Goal: Transaction & Acquisition: Book appointment/travel/reservation

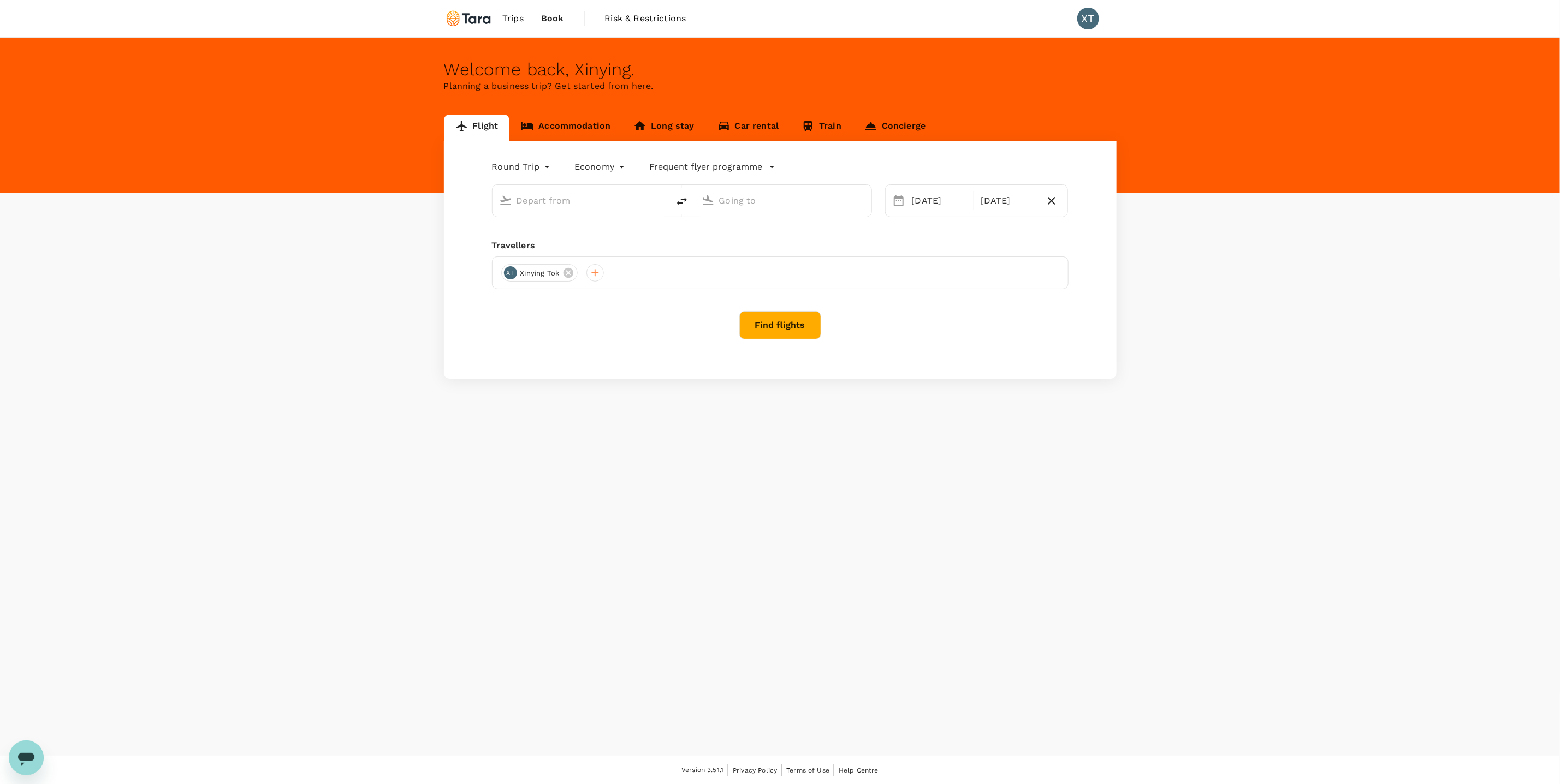
type input "[GEOGRAPHIC_DATA], [GEOGRAPHIC_DATA] (any)"
type input "Soekarno-Hatta Intl (CGK)"
type input "[GEOGRAPHIC_DATA], [GEOGRAPHIC_DATA] (any)"
type input "Soekarno-Hatta Intl (CGK)"
click at [783, 343] on button "Find flights" at bounding box center [780, 338] width 82 height 29
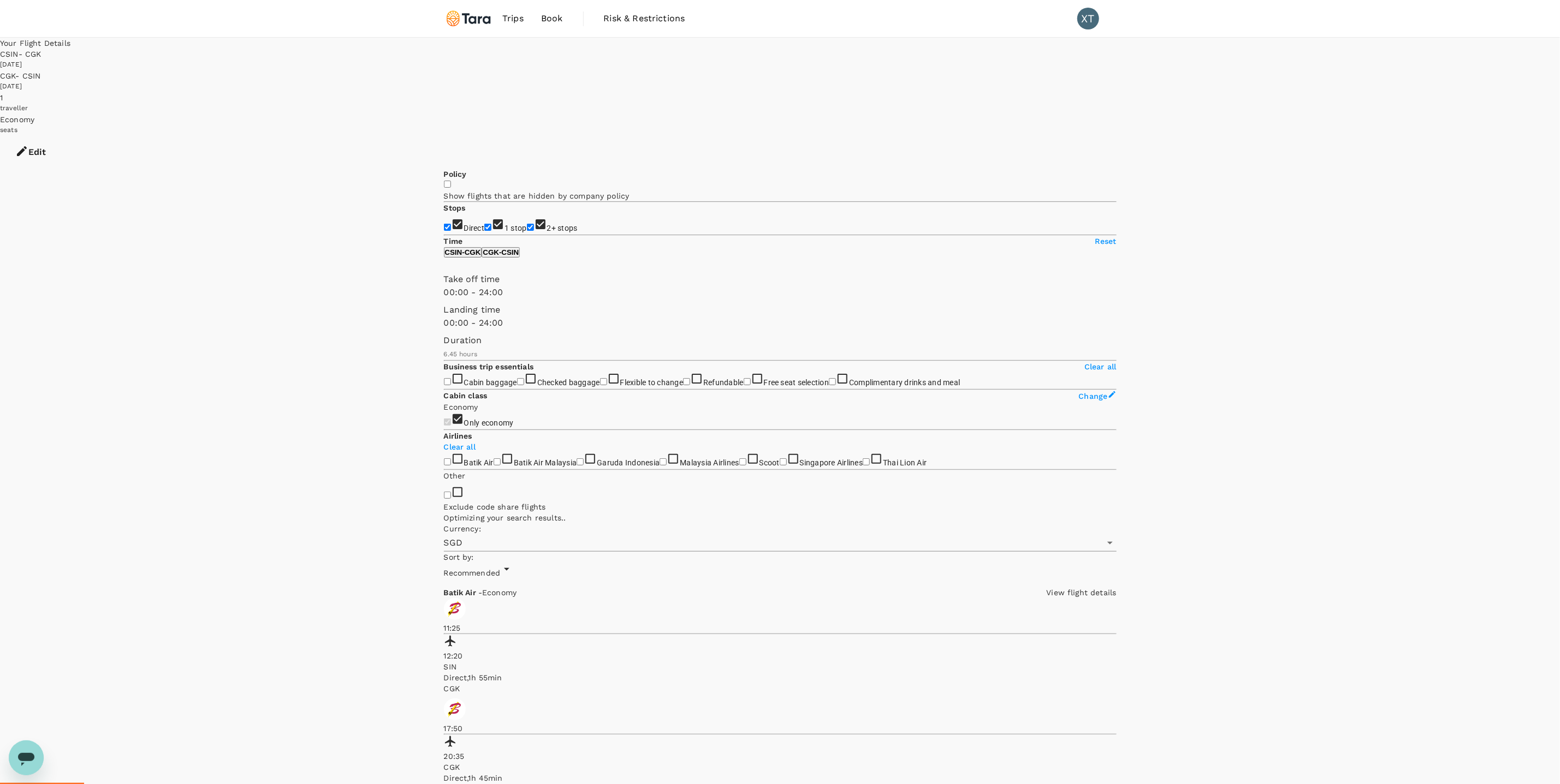
type input "715"
click at [484, 224] on input "1 stop" at bounding box center [487, 227] width 7 height 7
checkbox input "false"
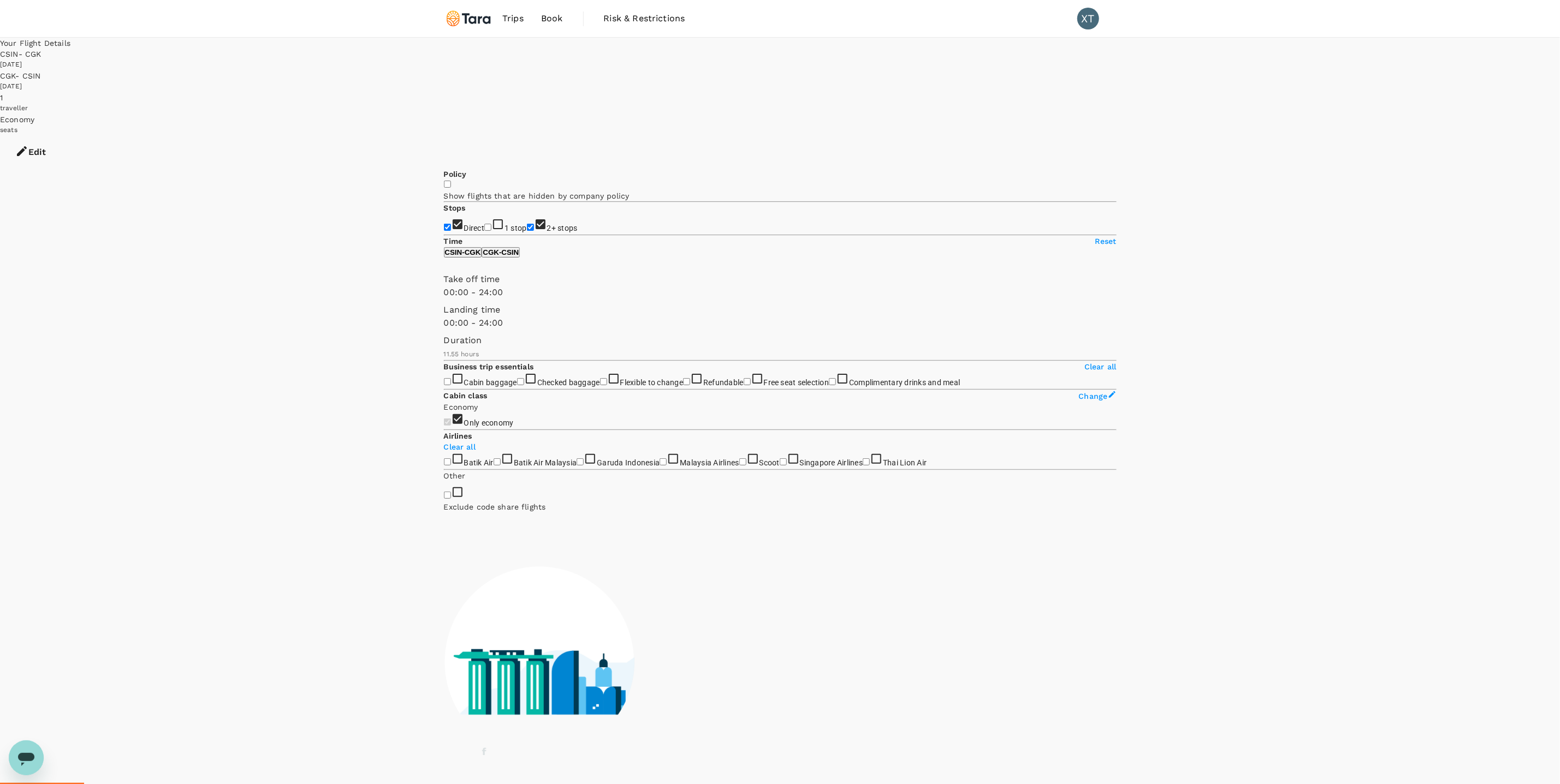
click at [527, 224] on input "2+ stops" at bounding box center [530, 227] width 7 height 7
checkbox input "false"
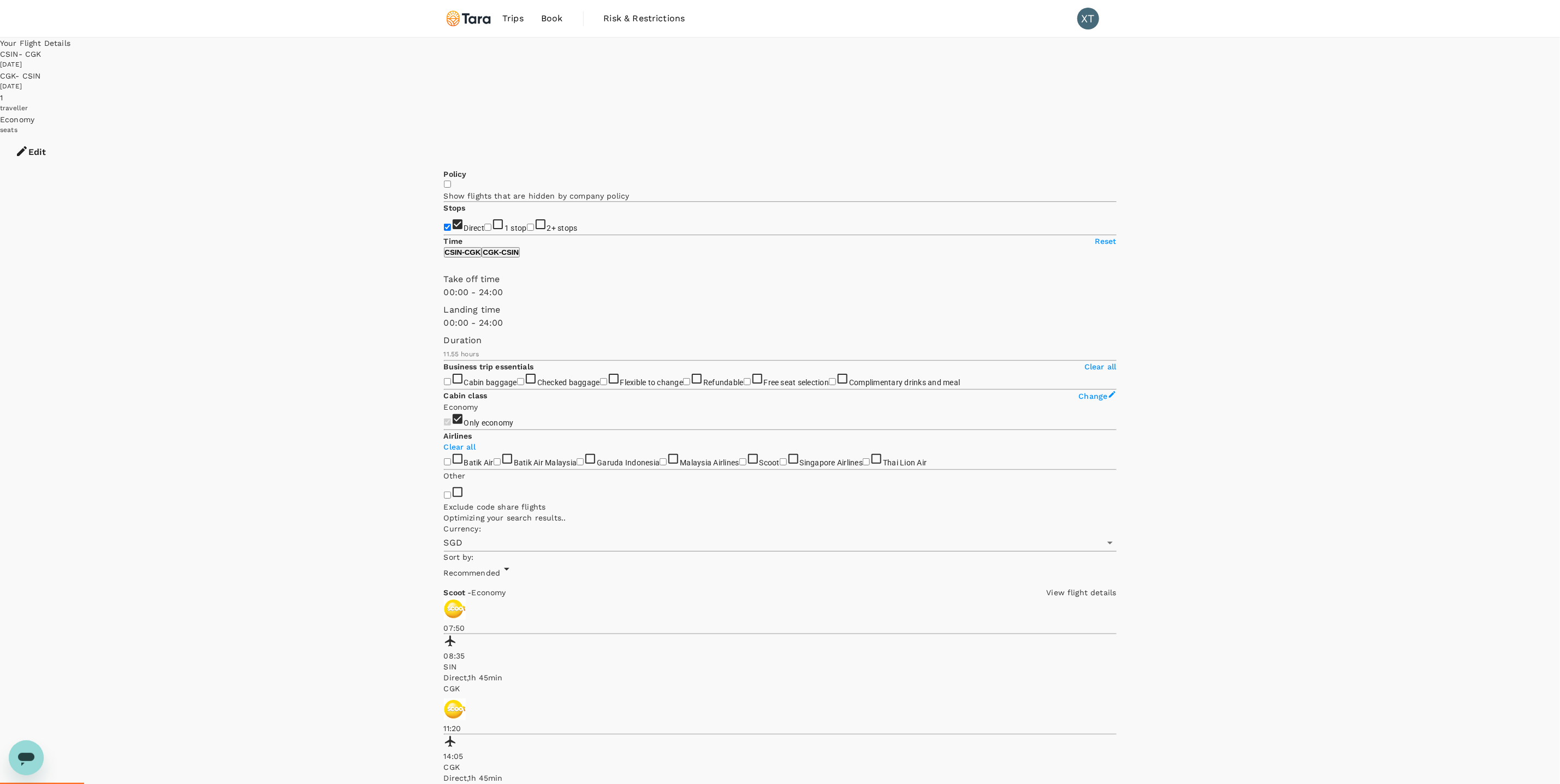
type input "1210"
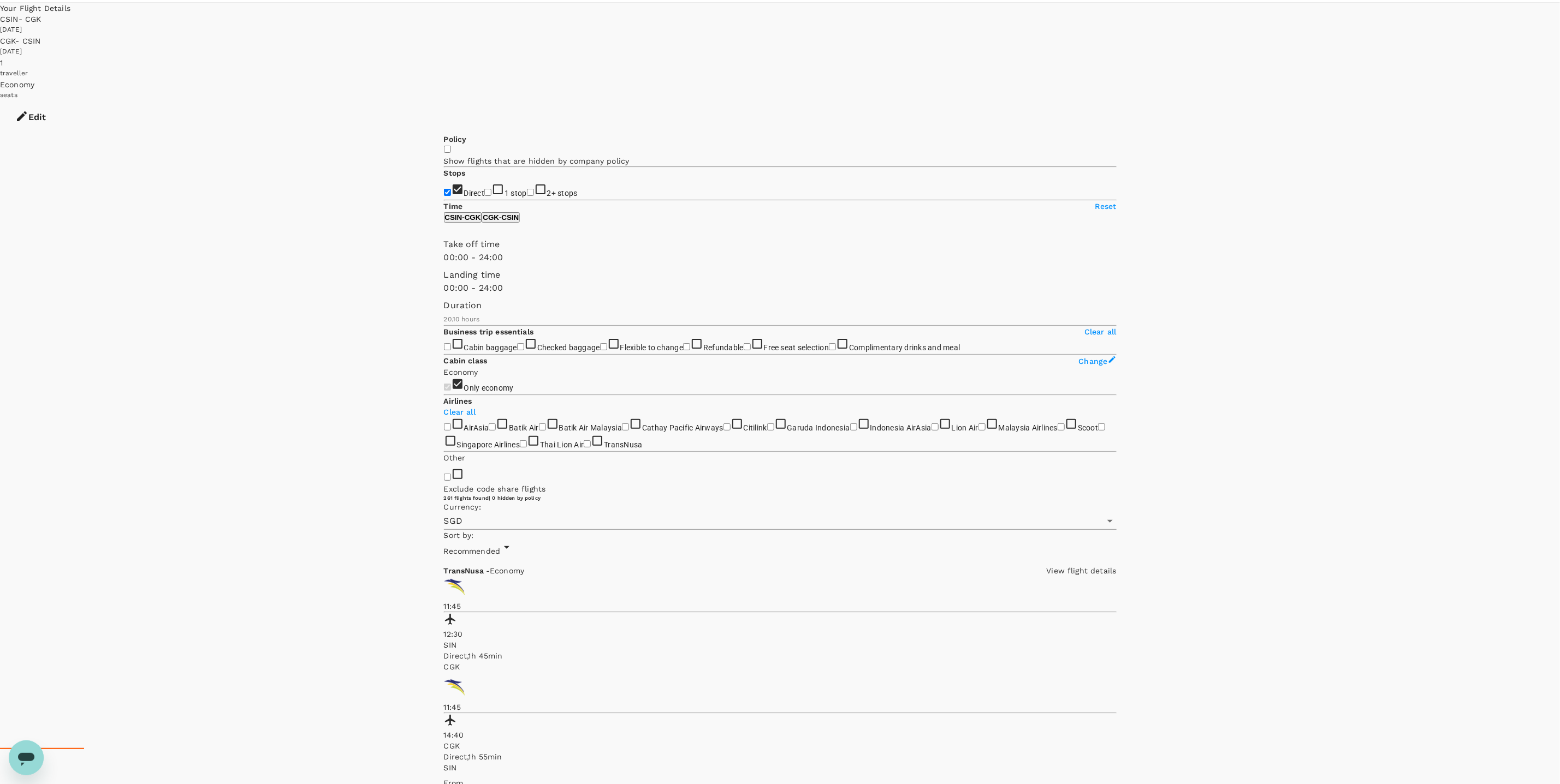
scroll to position [31, 0]
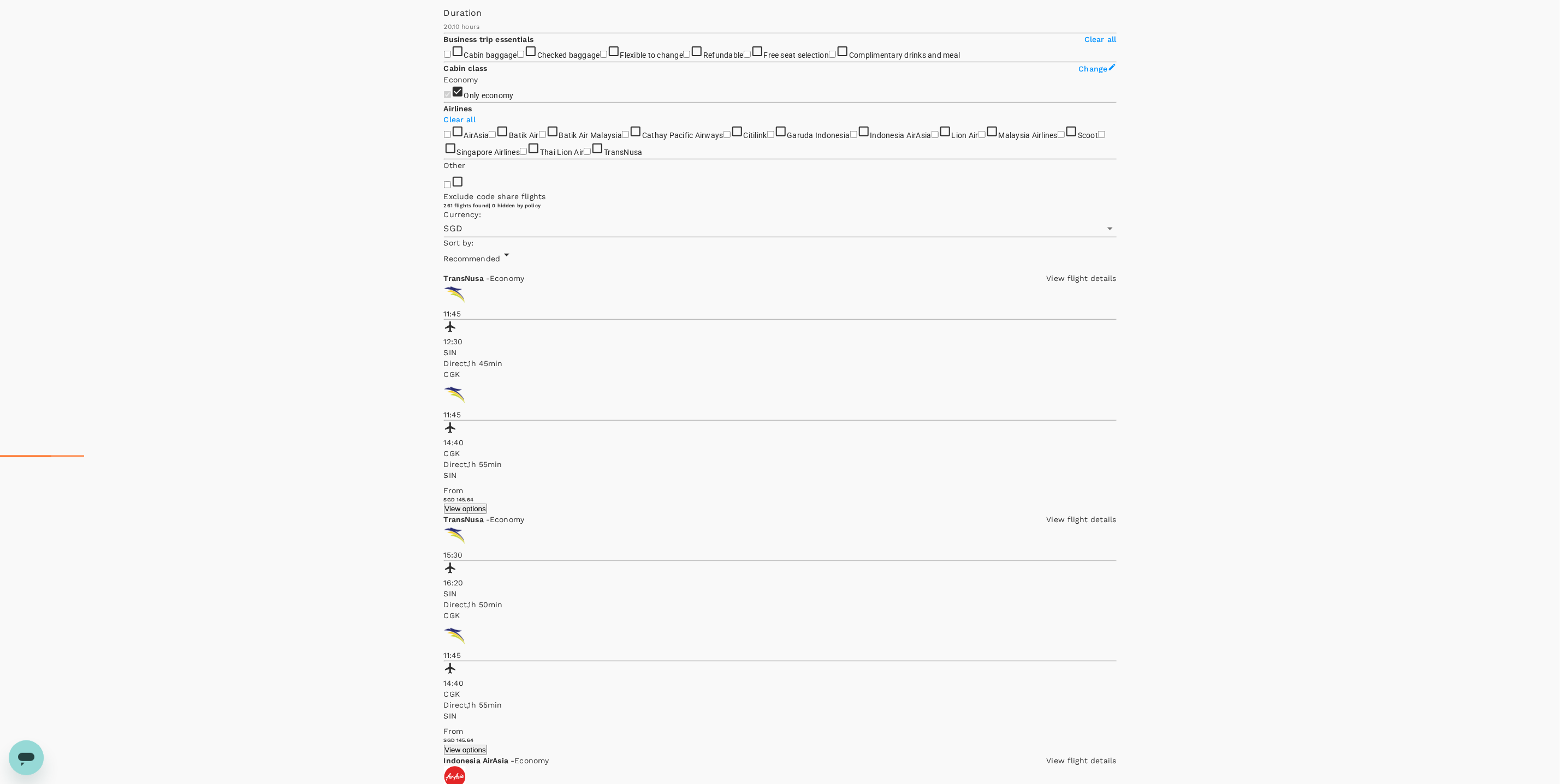
scroll to position [350, 0]
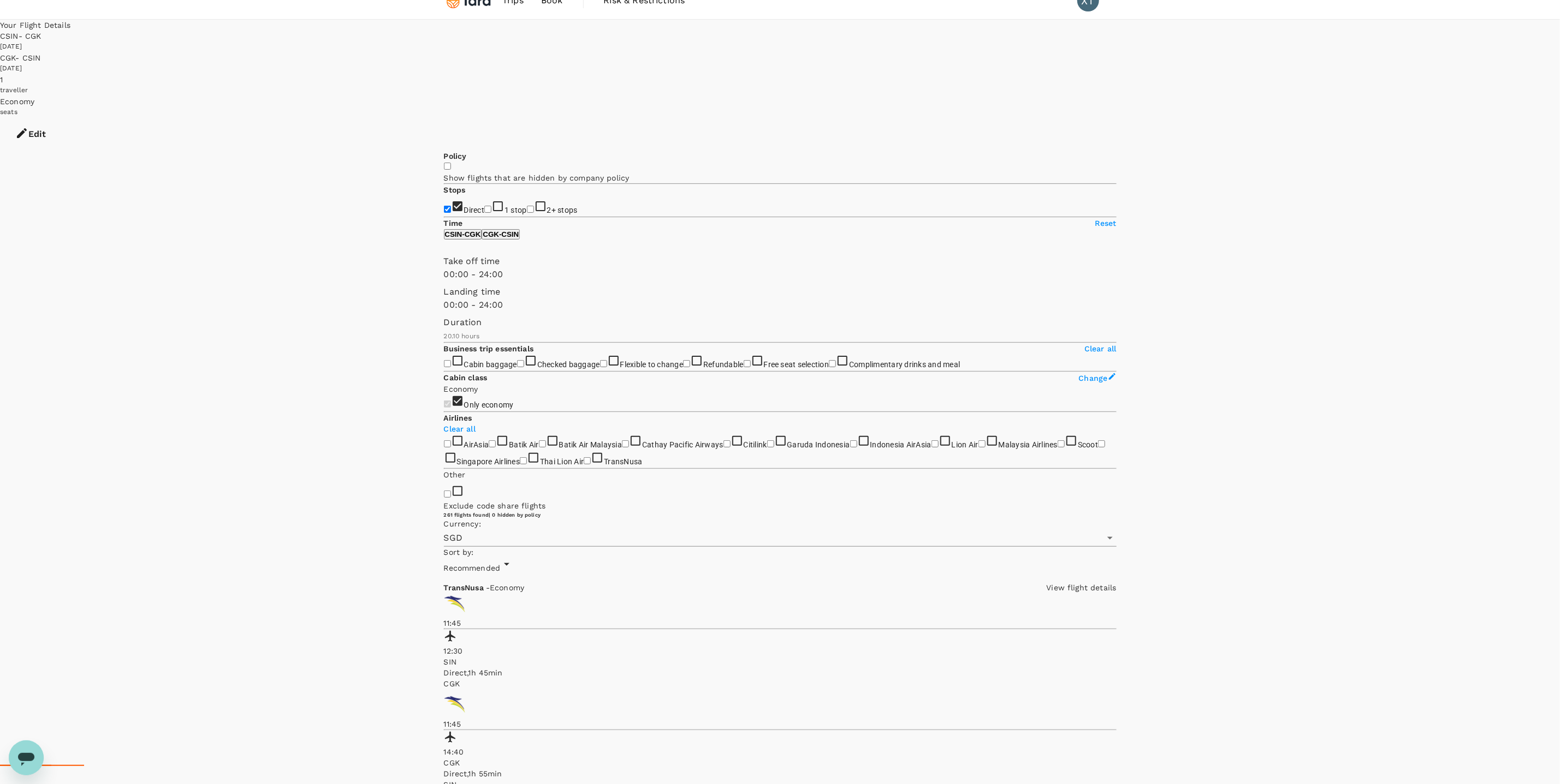
scroll to position [568, 0]
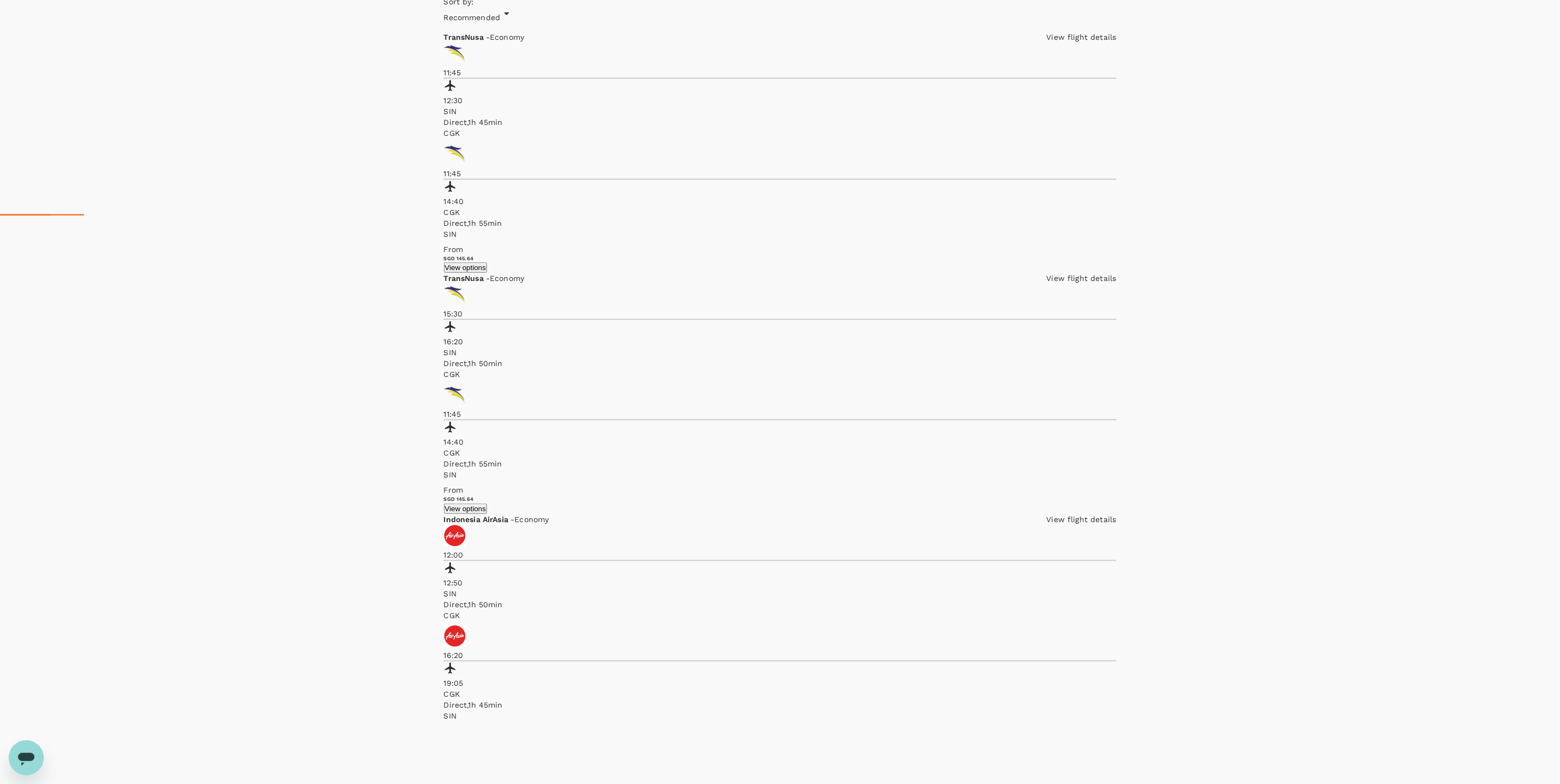
checkbox input "true"
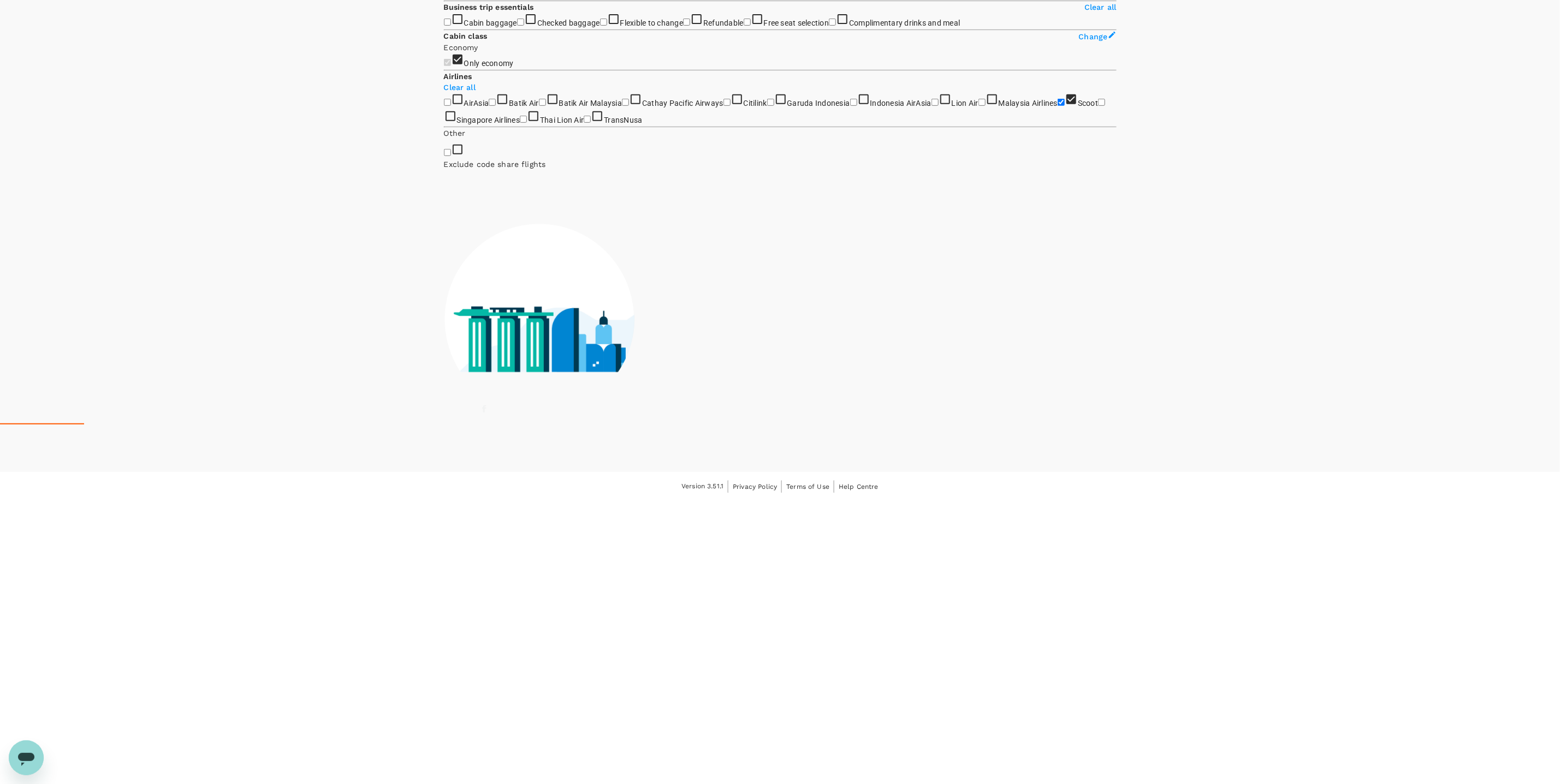
scroll to position [302, 0]
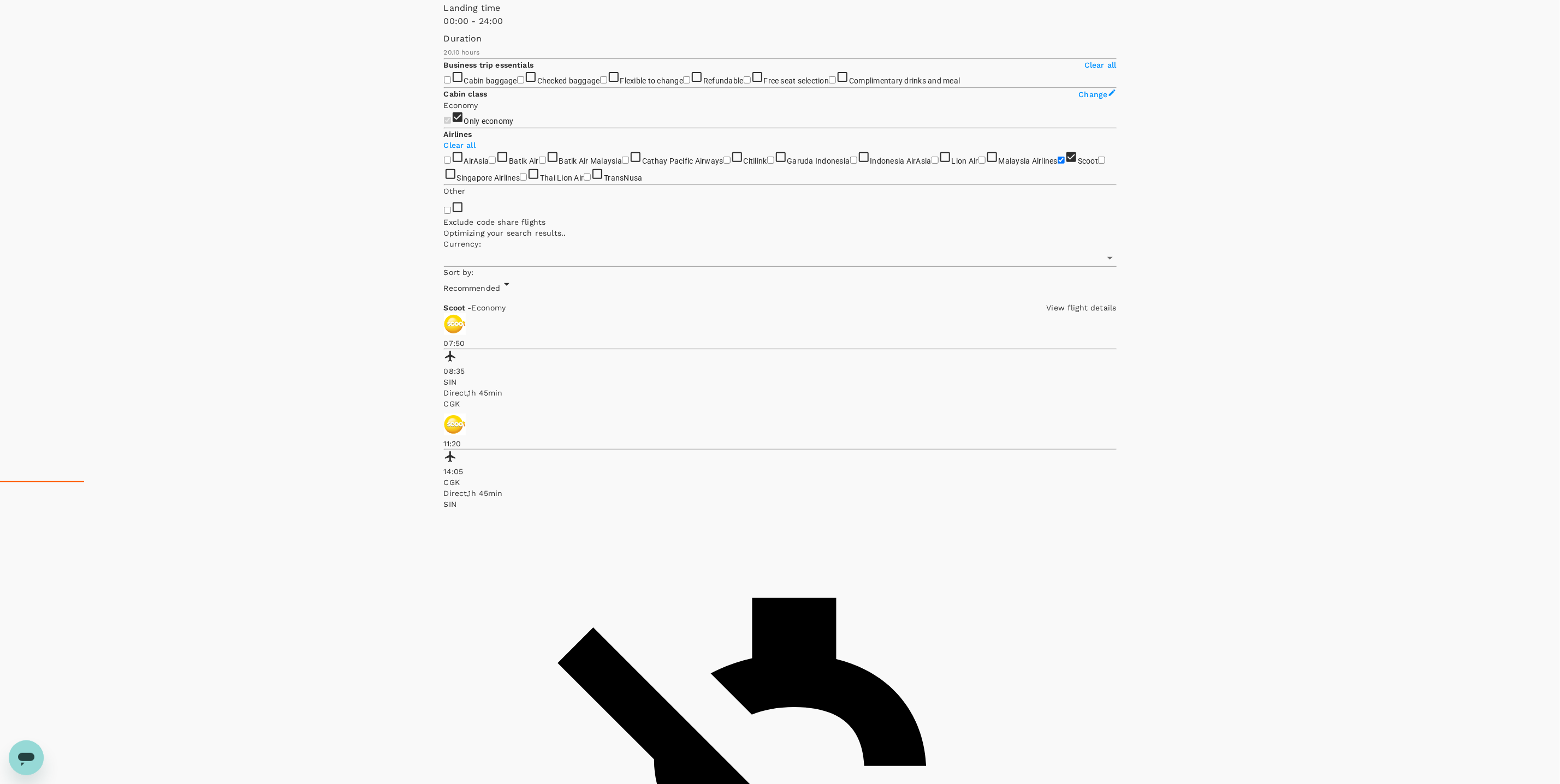
type input "SGD"
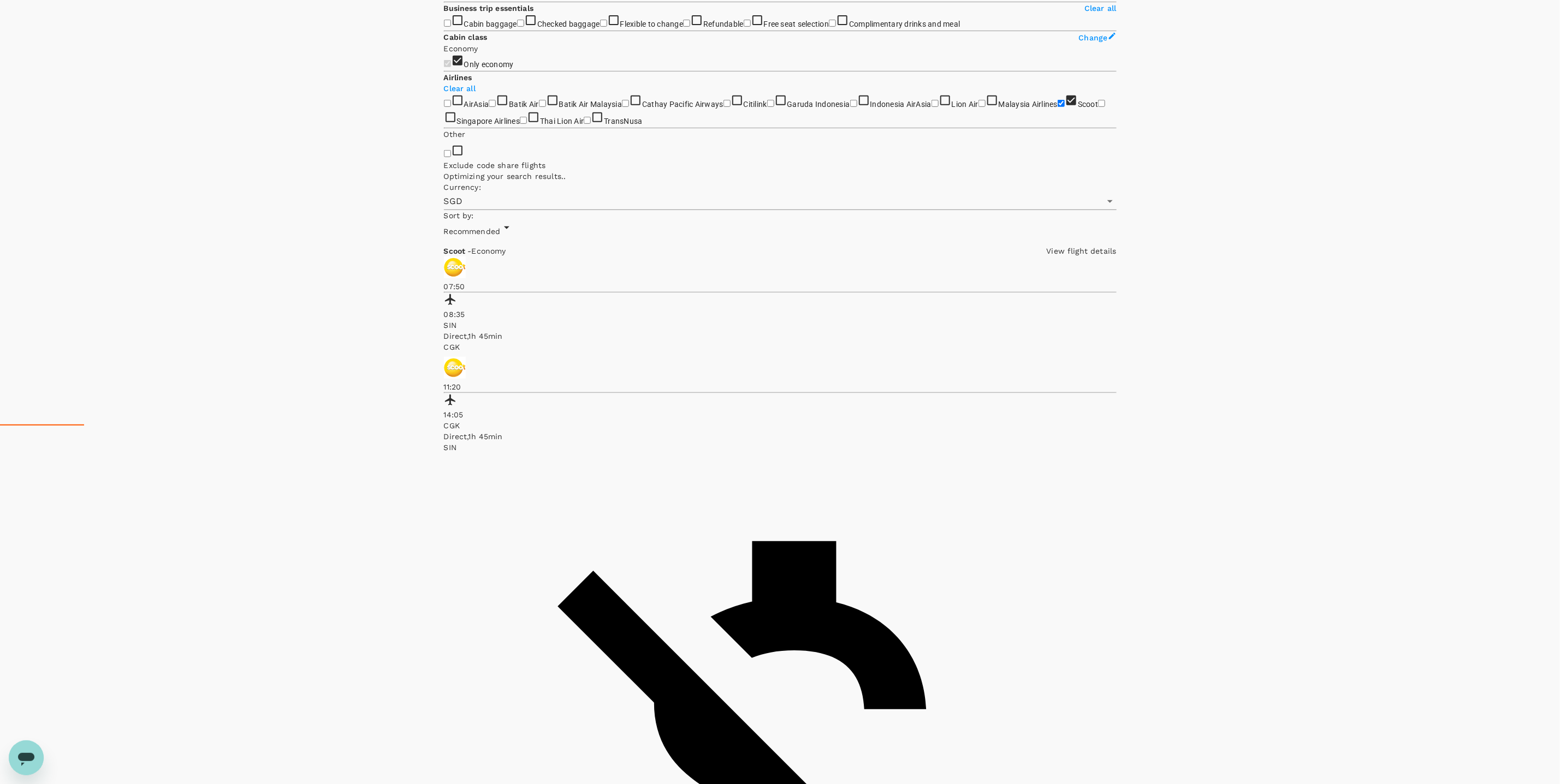
scroll to position [483, 0]
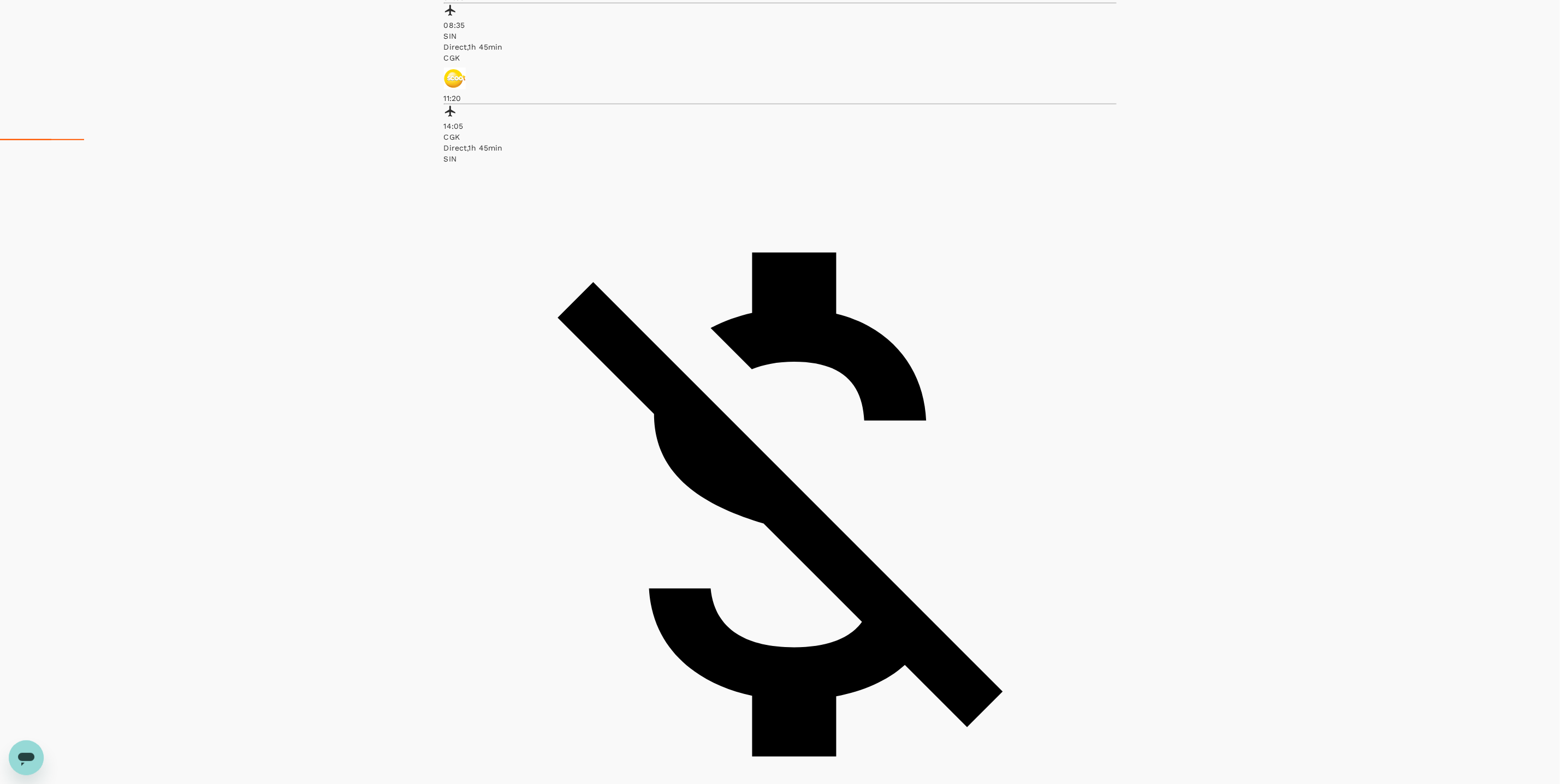
checkbox input "false"
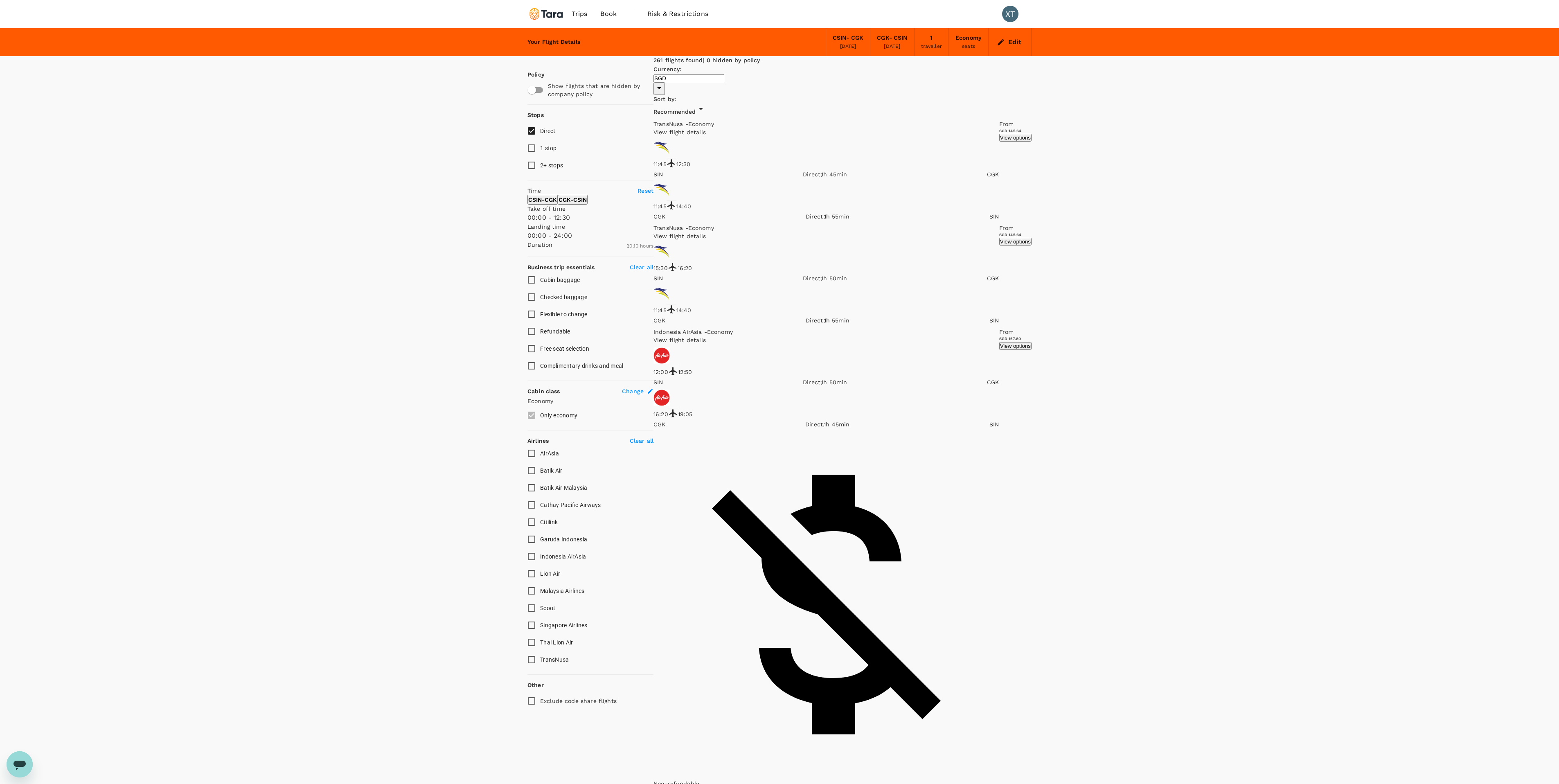
type input "720"
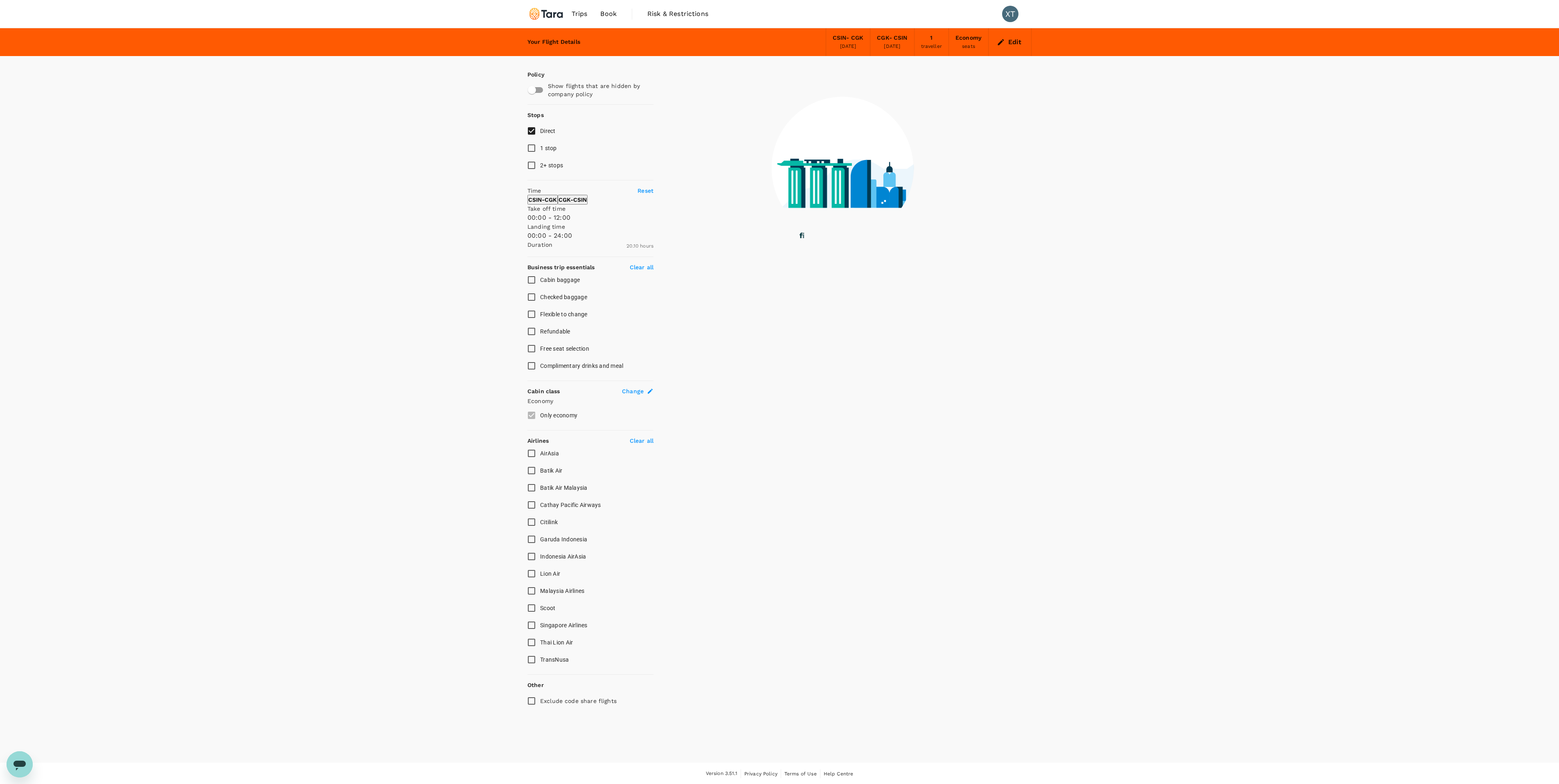
drag, startPoint x: 652, startPoint y: 246, endPoint x: 589, endPoint y: 247, distance: 63.0
click at [528, 223] on span at bounding box center [528, 223] width 0 height 0
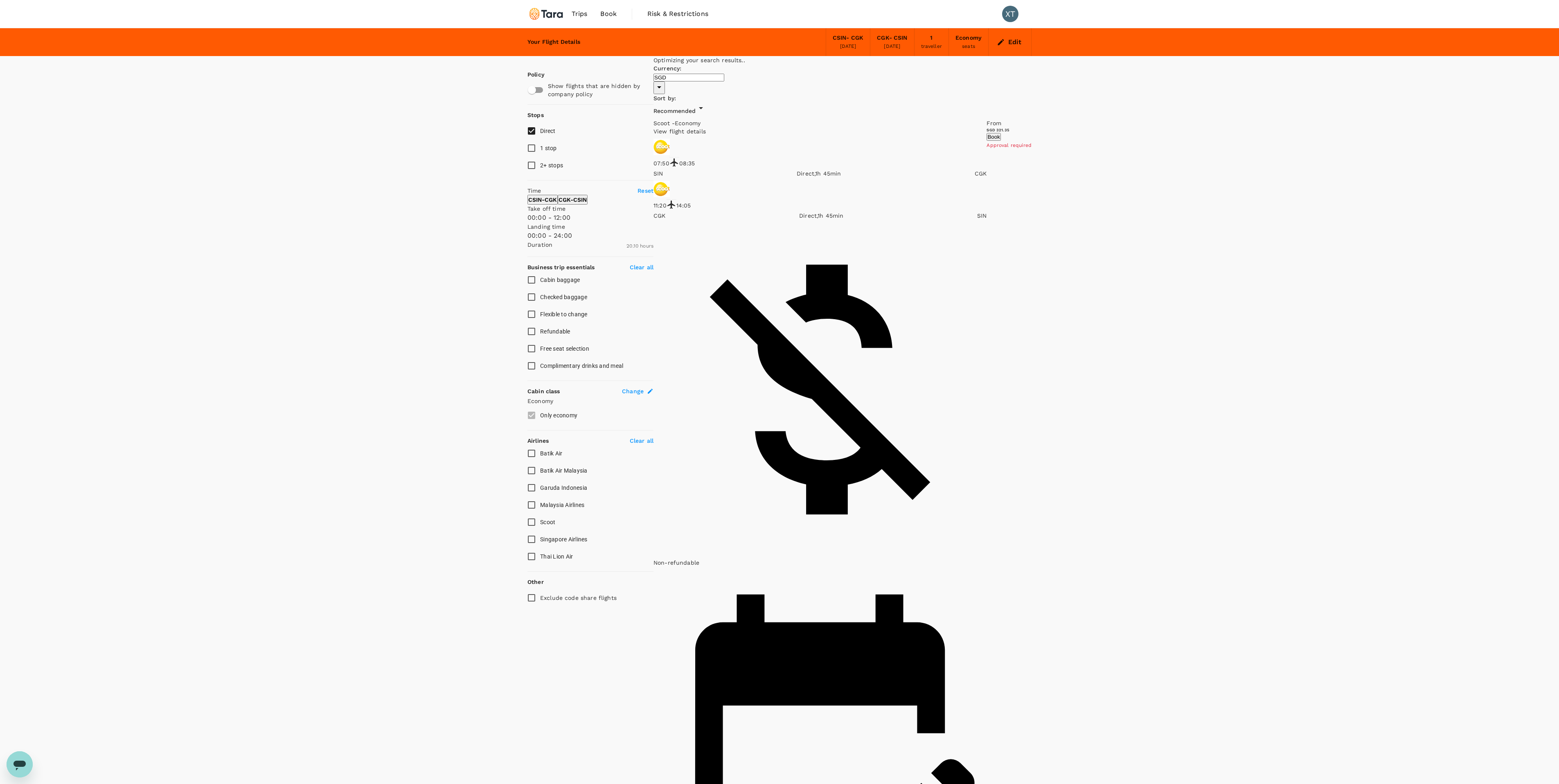
type input "1210"
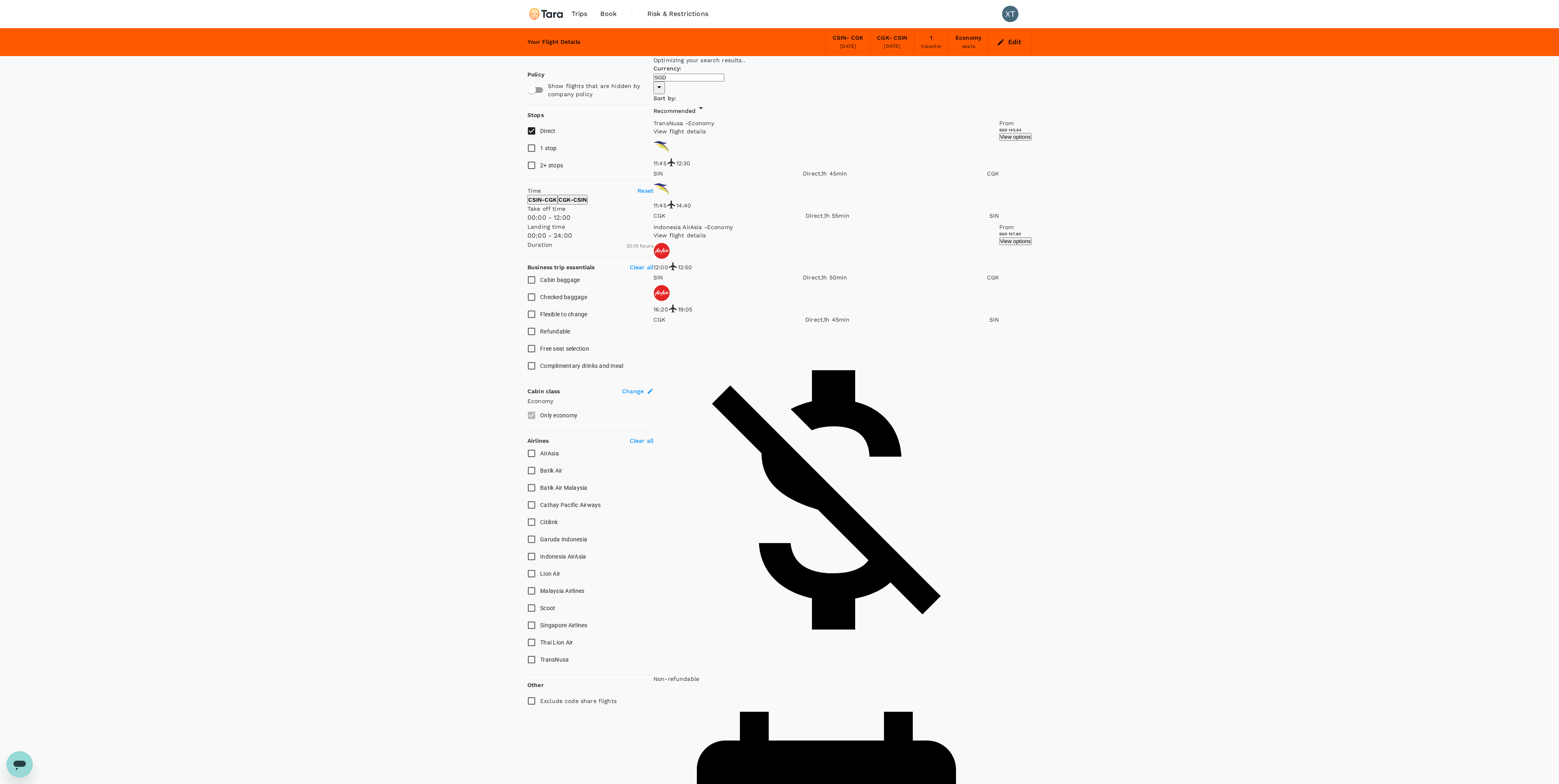
click at [532, 306] on input "Checked baggage" at bounding box center [531, 297] width 17 height 17
checkbox input "true"
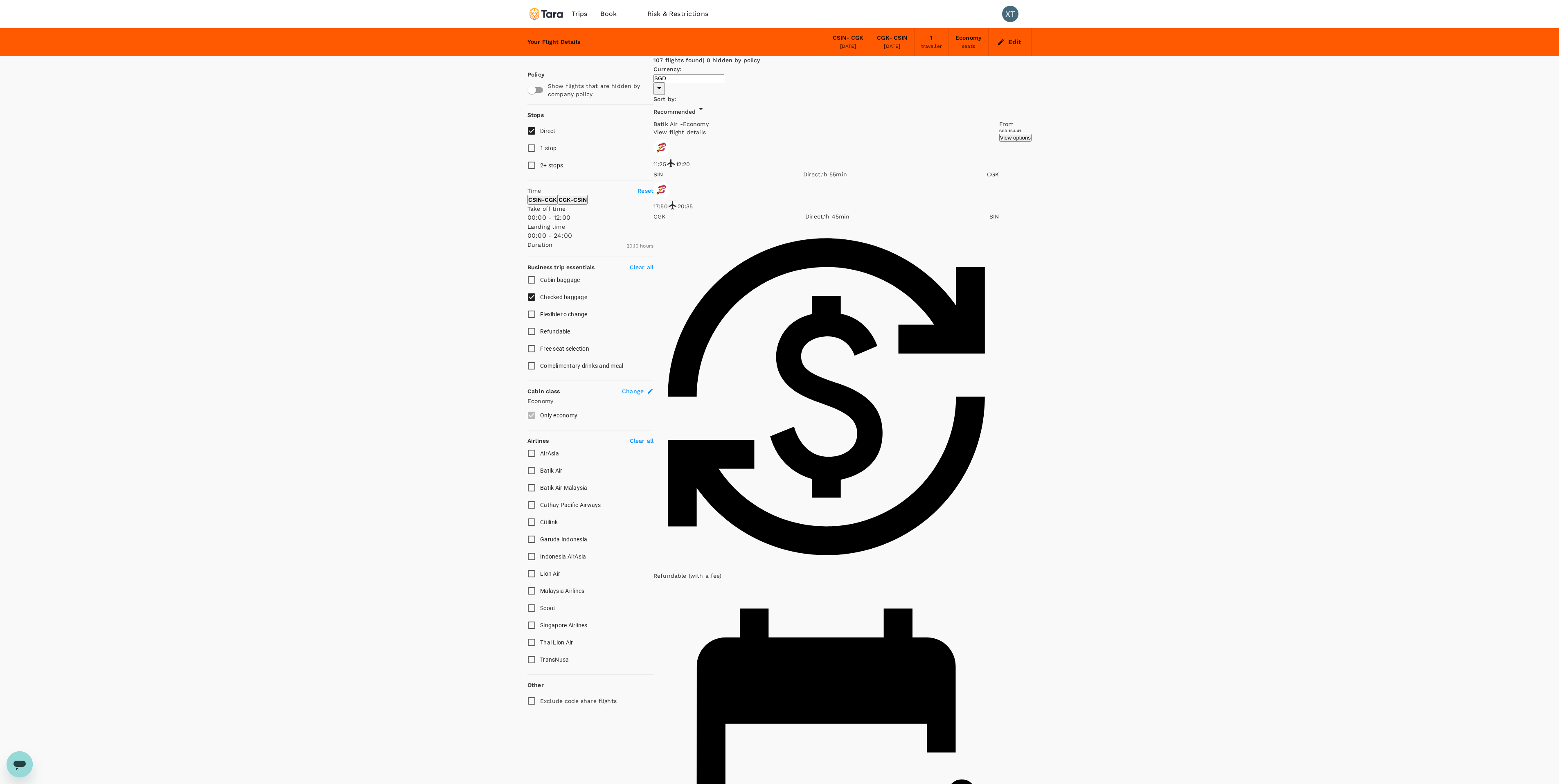
click at [999, 141] on button "View options" at bounding box center [1015, 137] width 32 height 8
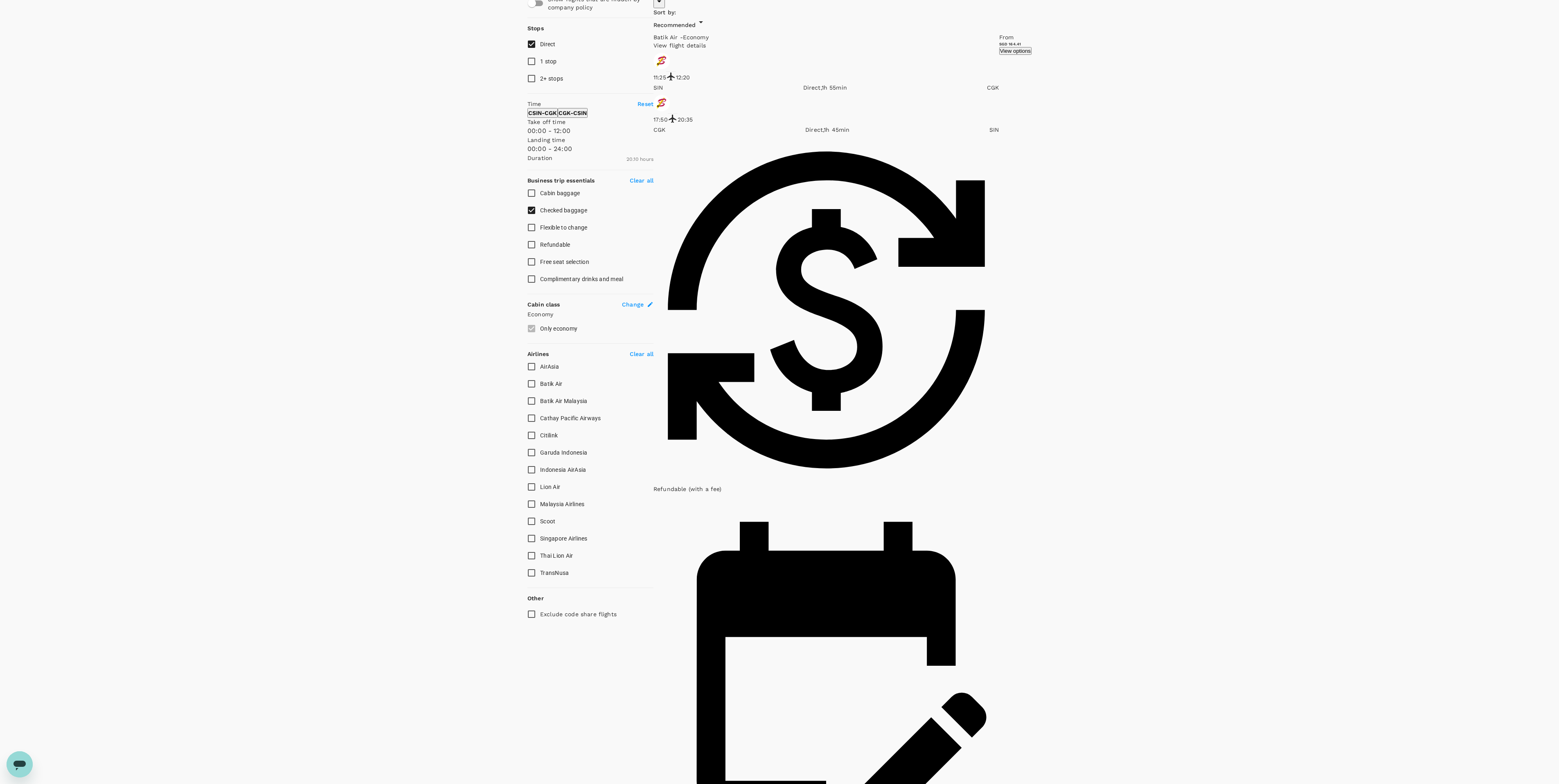
click at [999, 55] on button "View options" at bounding box center [1015, 51] width 32 height 8
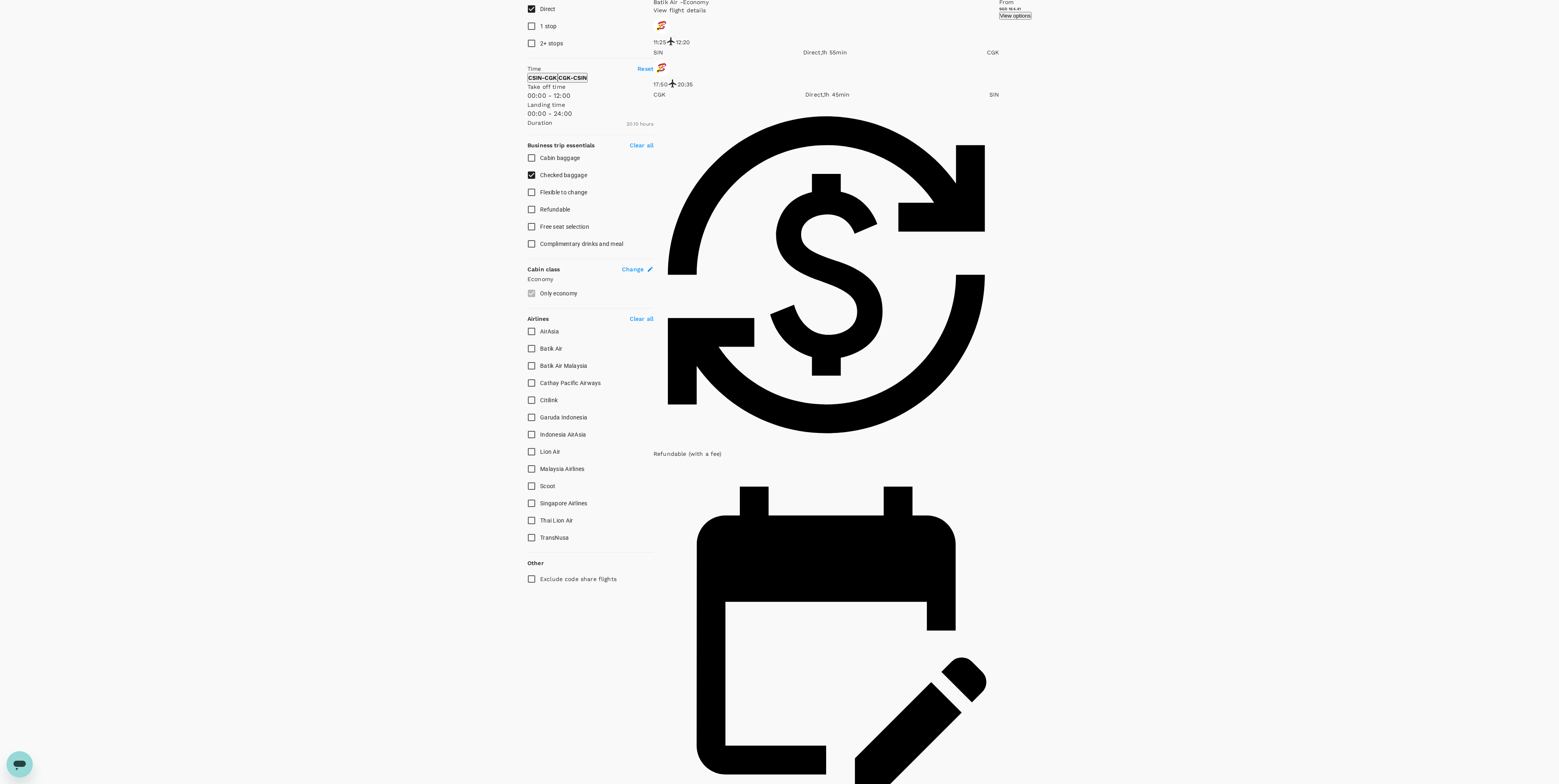
scroll to position [9, 0]
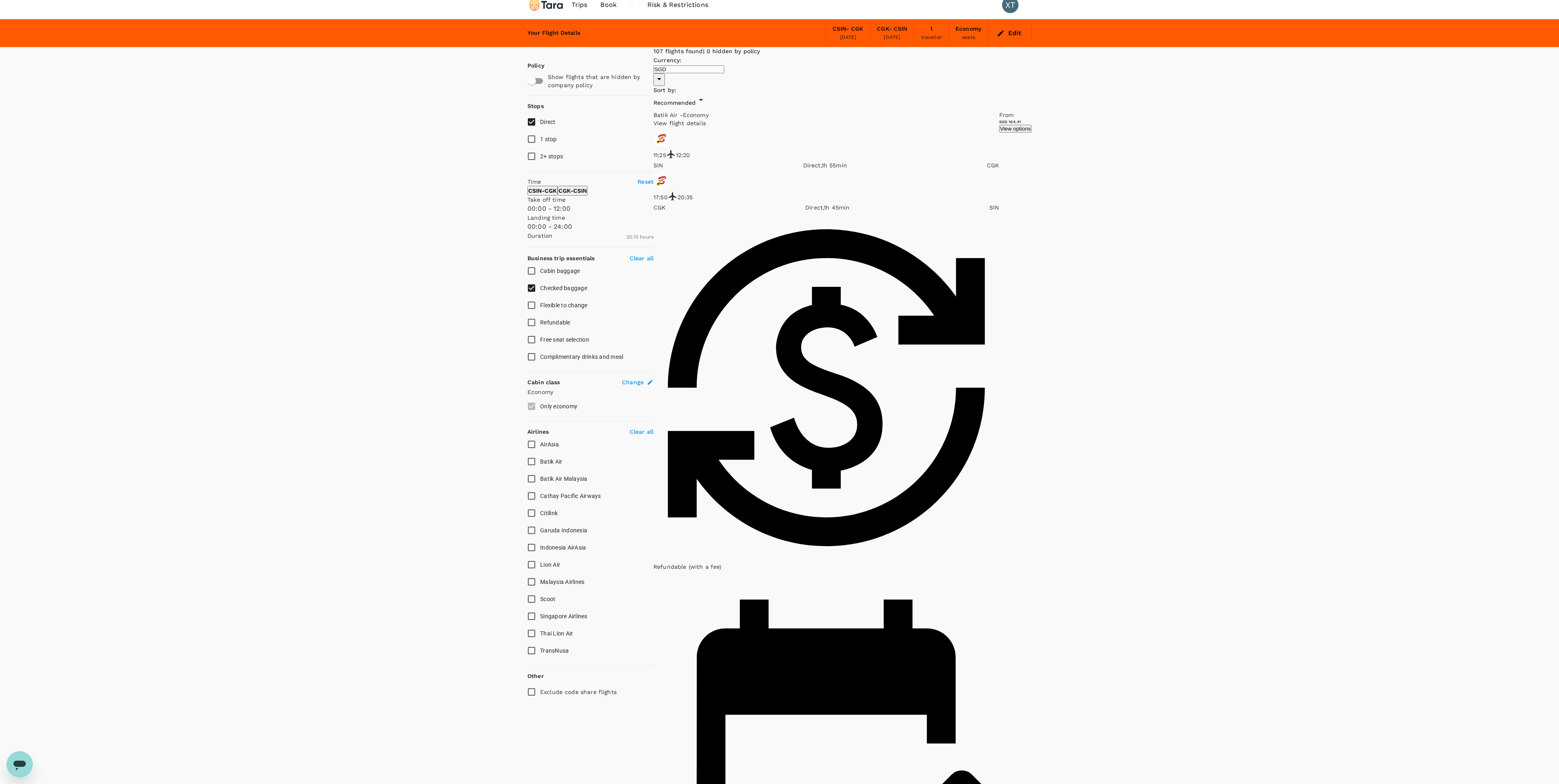
click at [696, 99] on span "Recommended" at bounding box center [674, 103] width 43 height 7
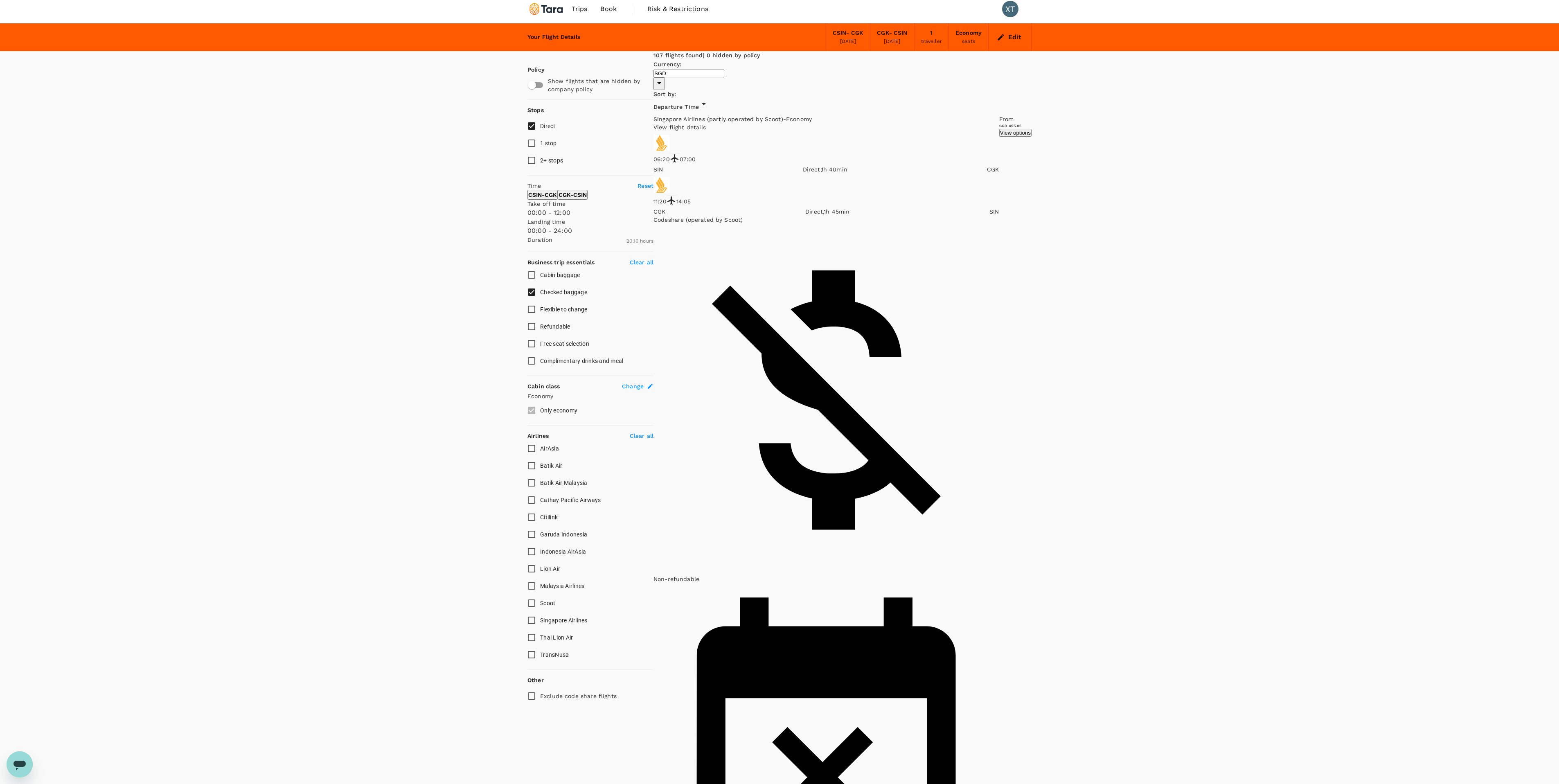
scroll to position [0, 0]
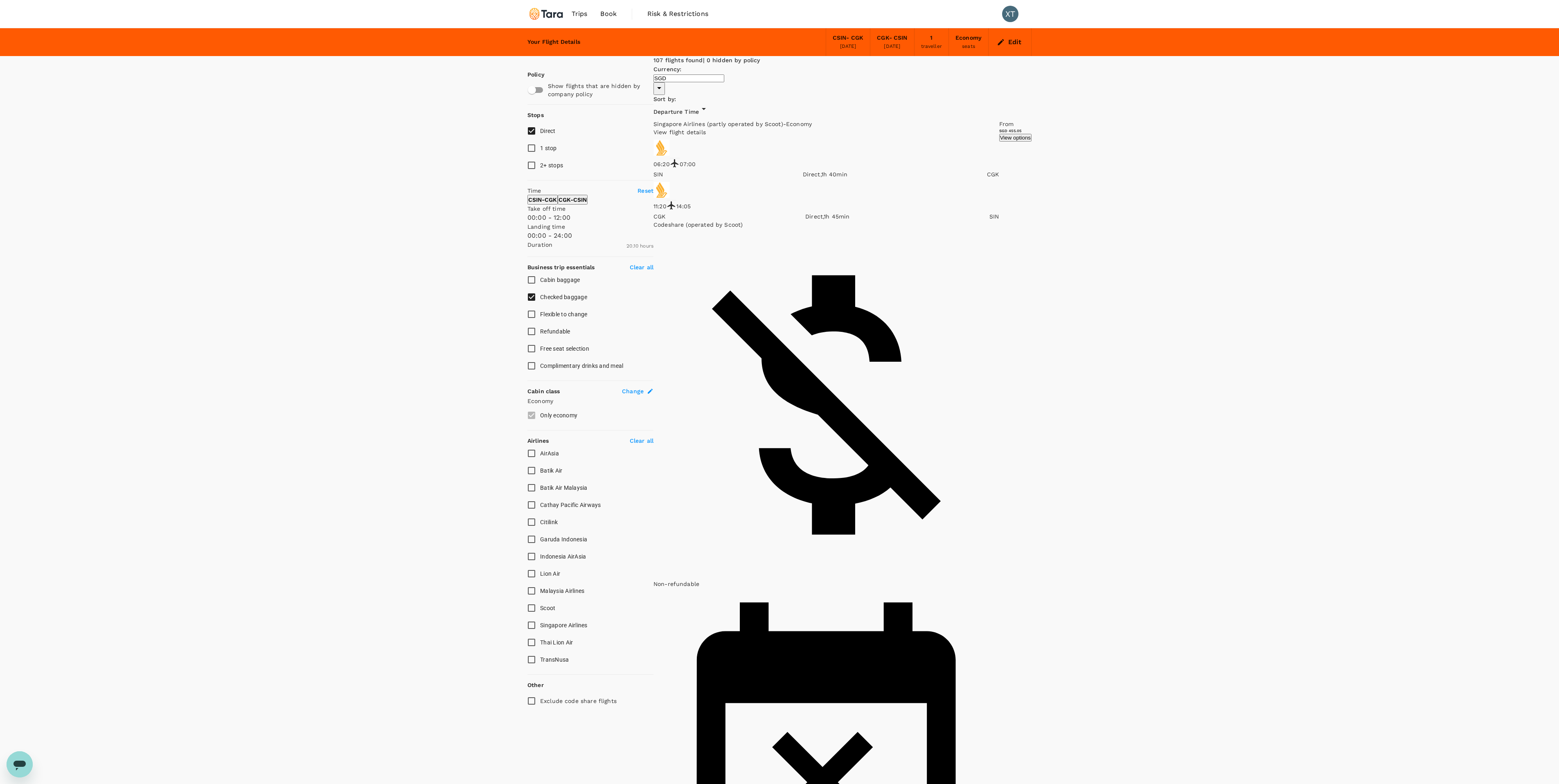
click at [699, 109] on span "Departure Time" at bounding box center [675, 112] width 45 height 7
